Goal: Task Accomplishment & Management: Use online tool/utility

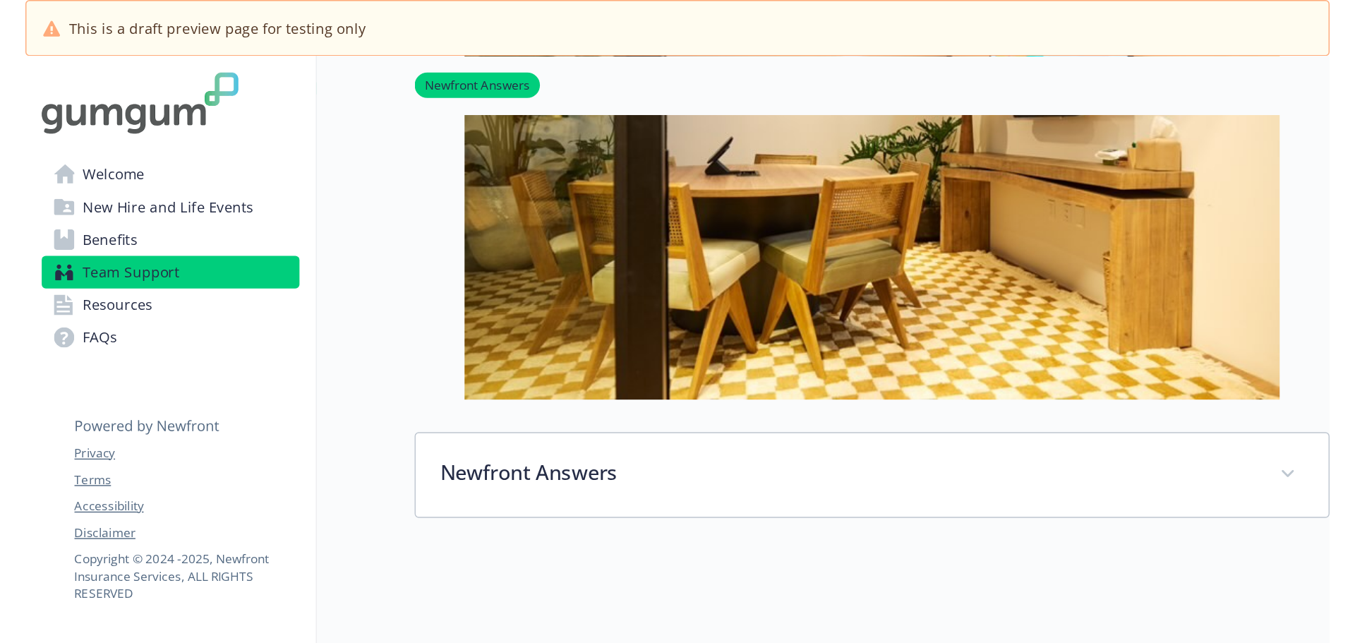
scroll to position [256, 0]
